Goal: Task Accomplishment & Management: Use online tool/utility

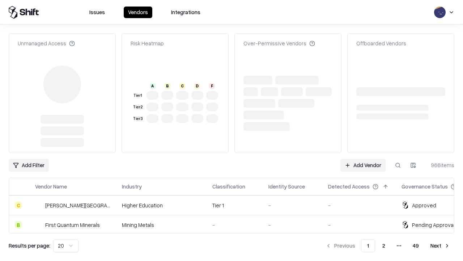
click at [363, 159] on link "Add Vendor" at bounding box center [363, 165] width 45 height 13
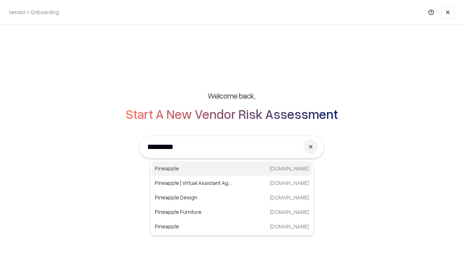
click at [232, 168] on div "Pineapple [DOMAIN_NAME]" at bounding box center [232, 168] width 160 height 14
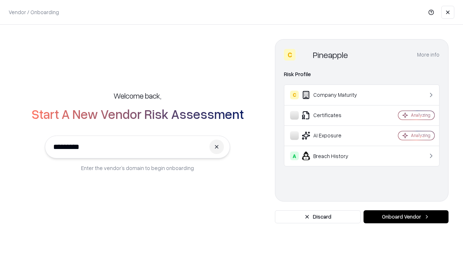
type input "*********"
click at [406, 217] on button "Onboard Vendor" at bounding box center [406, 216] width 85 height 13
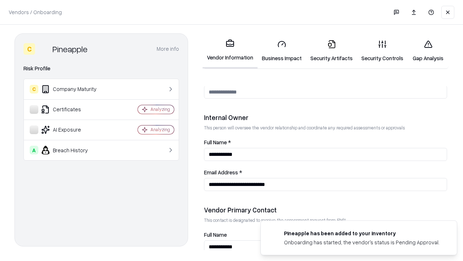
scroll to position [375, 0]
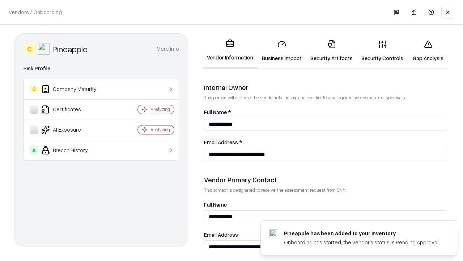
click at [282, 51] on link "Business Impact" at bounding box center [282, 51] width 49 height 34
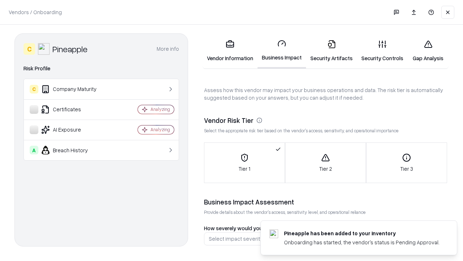
click at [428, 51] on link "Gap Analysis" at bounding box center [428, 51] width 41 height 34
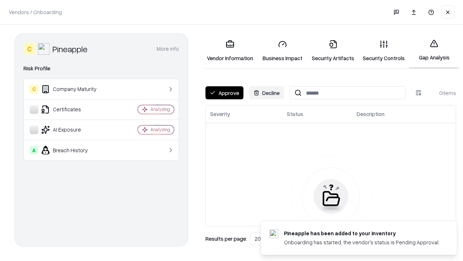
click at [224, 93] on button "Approve" at bounding box center [225, 92] width 38 height 13
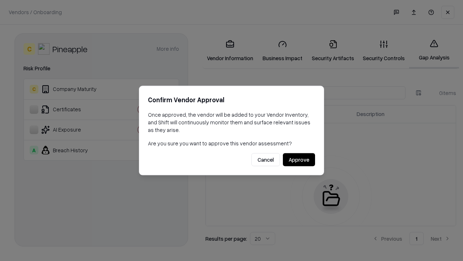
click at [299, 159] on button "Approve" at bounding box center [299, 159] width 32 height 13
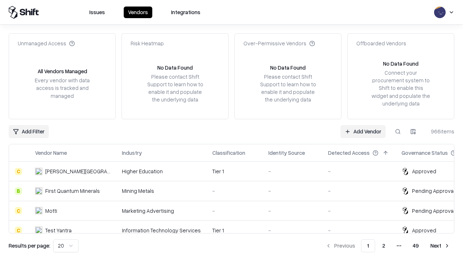
type input "*********"
click at [363, 131] on link "Add Vendor" at bounding box center [363, 131] width 45 height 13
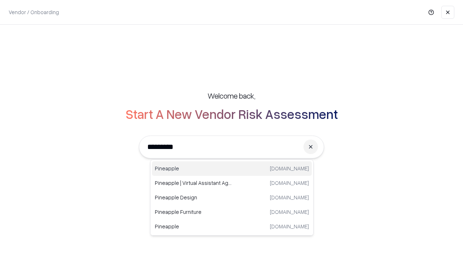
click at [232, 168] on div "Pineapple [DOMAIN_NAME]" at bounding box center [232, 168] width 160 height 14
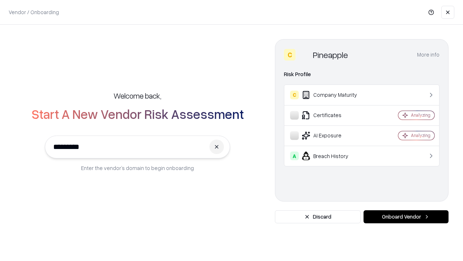
type input "*********"
click at [406, 217] on button "Onboard Vendor" at bounding box center [406, 216] width 85 height 13
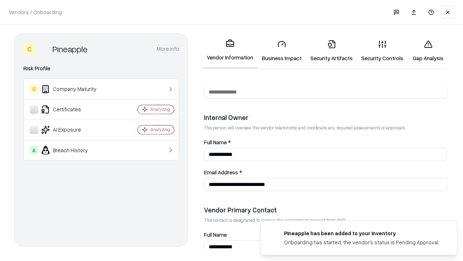
scroll to position [375, 0]
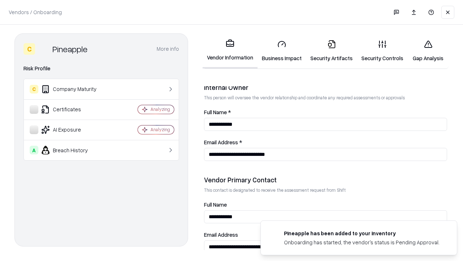
click at [428, 51] on link "Gap Analysis" at bounding box center [428, 51] width 41 height 34
